Goal: Information Seeking & Learning: Find specific fact

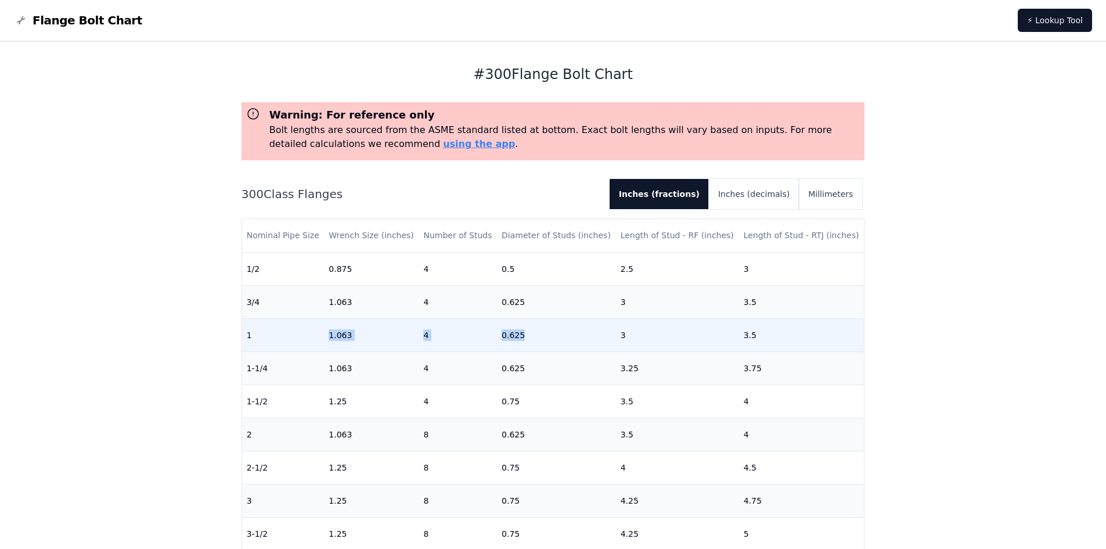
drag, startPoint x: 336, startPoint y: 333, endPoint x: 531, endPoint y: 338, distance: 195.7
click at [531, 338] on tr "1 1.063 4 0.625 3 3.5" at bounding box center [553, 334] width 622 height 33
drag, startPoint x: 733, startPoint y: 334, endPoint x: 768, endPoint y: 334, distance: 34.8
click at [768, 334] on td "3.5" at bounding box center [801, 334] width 125 height 33
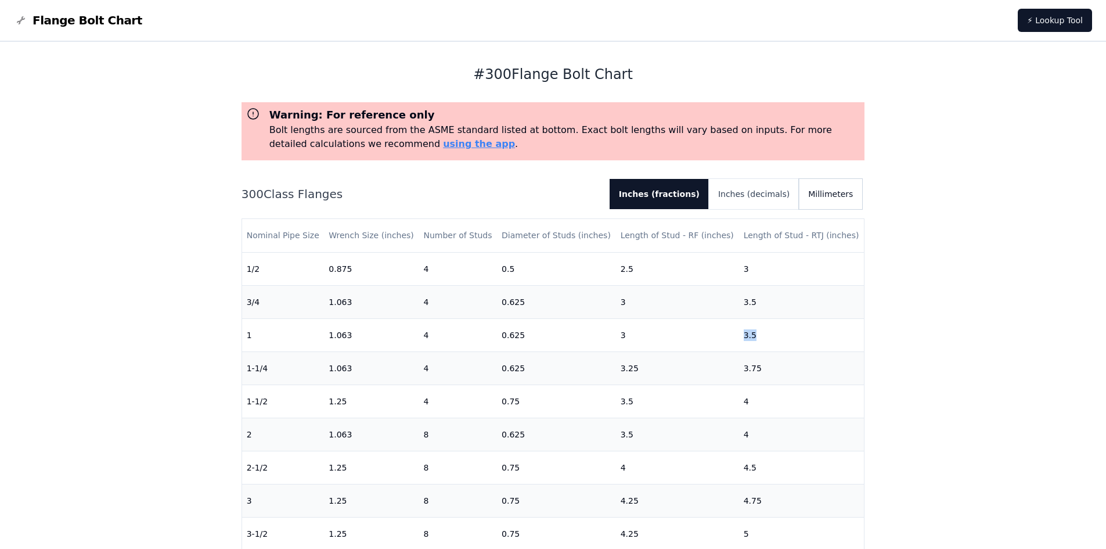
click at [844, 195] on button "Millimeters" at bounding box center [830, 194] width 63 height 30
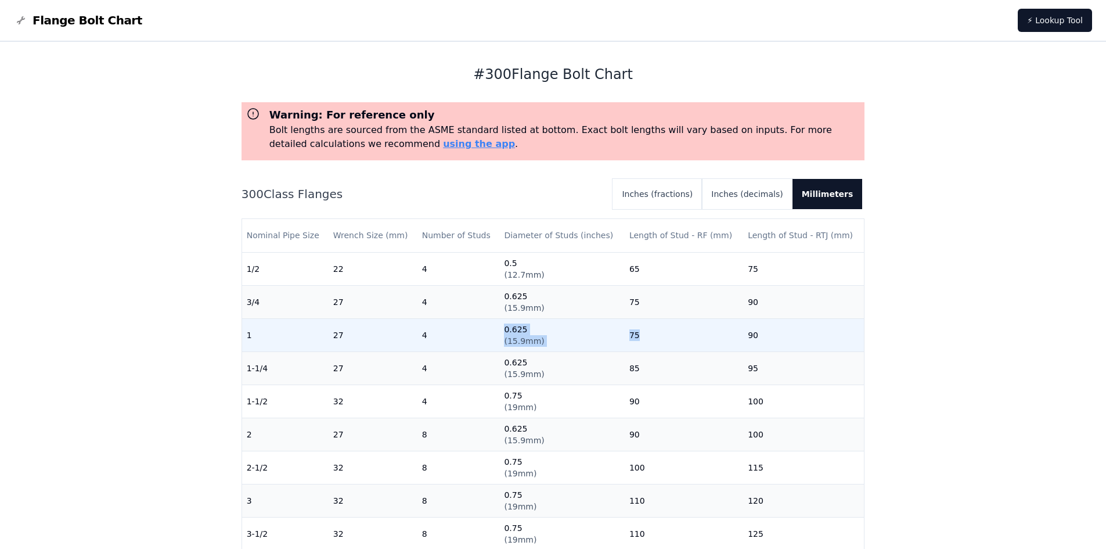
drag, startPoint x: 499, startPoint y: 342, endPoint x: 759, endPoint y: 341, distance: 260.1
click at [748, 341] on tr "1 27 4 0.625 ( 15.9mm ) 75 90" at bounding box center [553, 334] width 622 height 33
click at [772, 340] on td "90" at bounding box center [803, 334] width 121 height 33
drag, startPoint x: 503, startPoint y: 343, endPoint x: 544, endPoint y: 344, distance: 41.2
click at [544, 344] on tr "1 27 4 0.625 ( 15.9mm ) 75 90" at bounding box center [553, 334] width 622 height 33
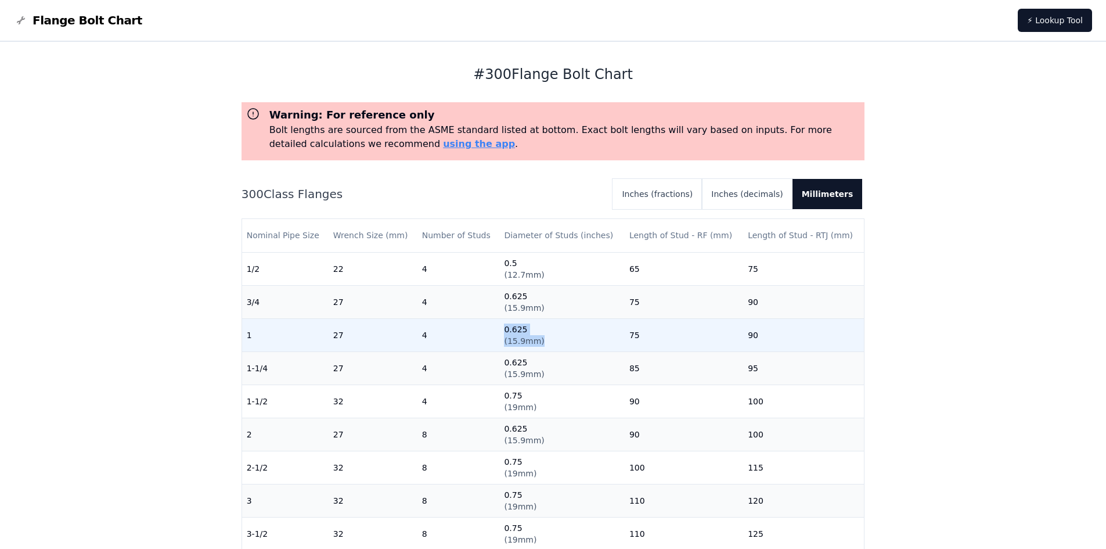
click at [549, 339] on td "0.625 ( 15.9mm )" at bounding box center [561, 334] width 125 height 33
drag, startPoint x: 546, startPoint y: 341, endPoint x: 467, endPoint y: 337, distance: 79.7
click at [467, 337] on tr "1 27 4 0.625 ( 15.9mm ) 75 90" at bounding box center [553, 334] width 622 height 33
